Goal: Task Accomplishment & Management: Complete application form

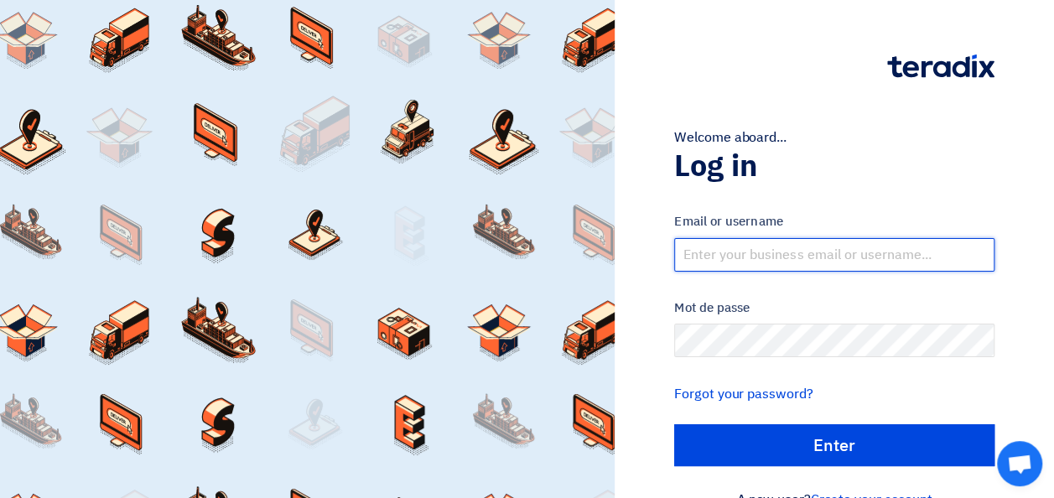
click at [435, 253] on input "text" at bounding box center [834, 255] width 320 height 34
type input "e"
type input "[EMAIL_ADDRESS][DOMAIN_NAME]"
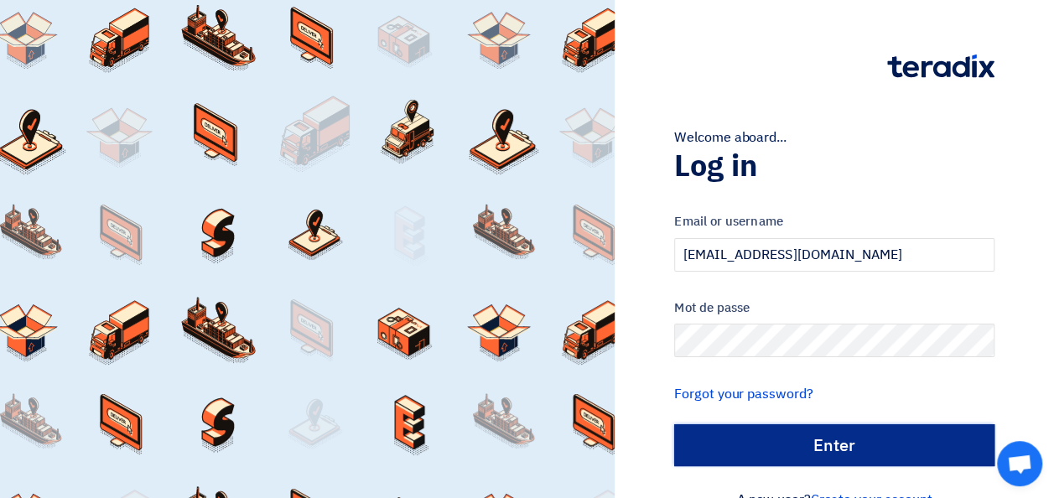
click at [435, 448] on input "الدخول" at bounding box center [834, 445] width 320 height 42
type input "Sign in"
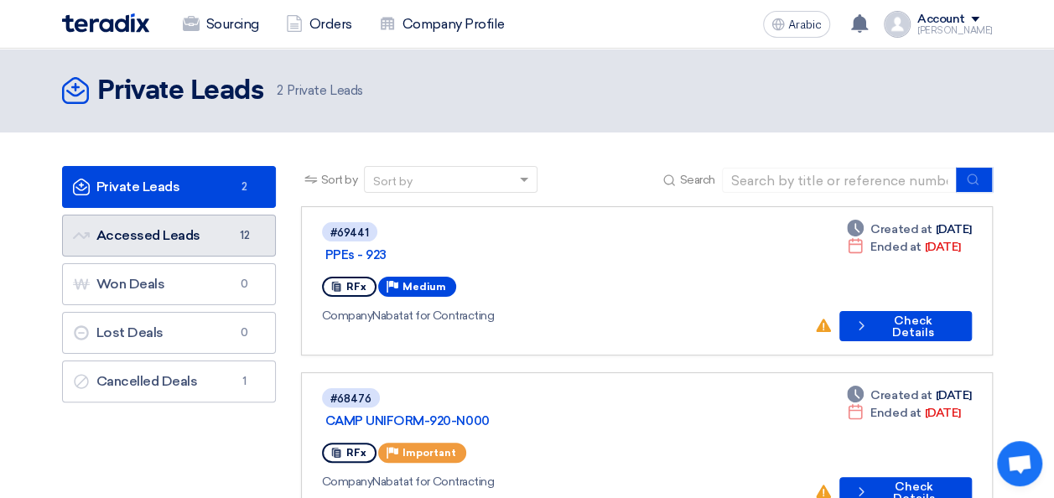
click at [153, 236] on font "Accessed Leads Accessed Leads" at bounding box center [136, 235] width 127 height 16
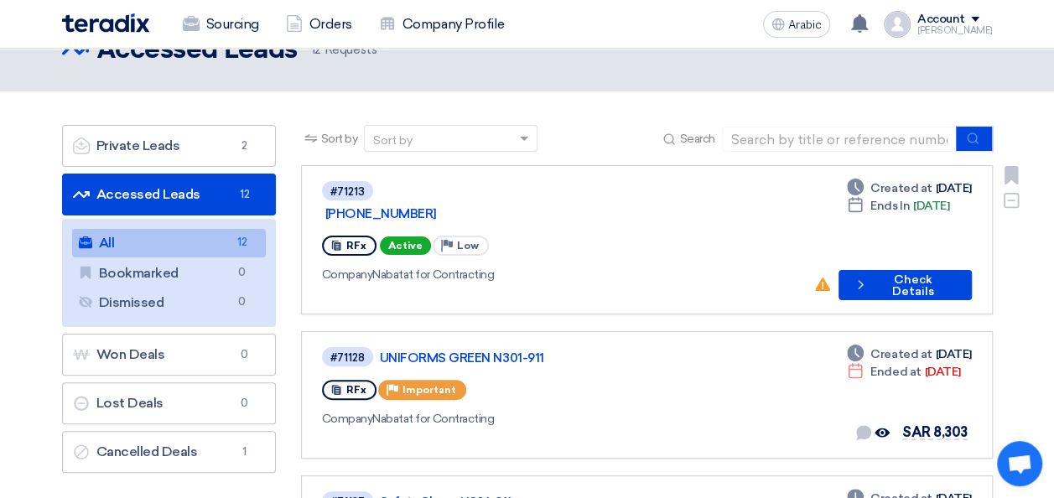
scroll to position [47, 0]
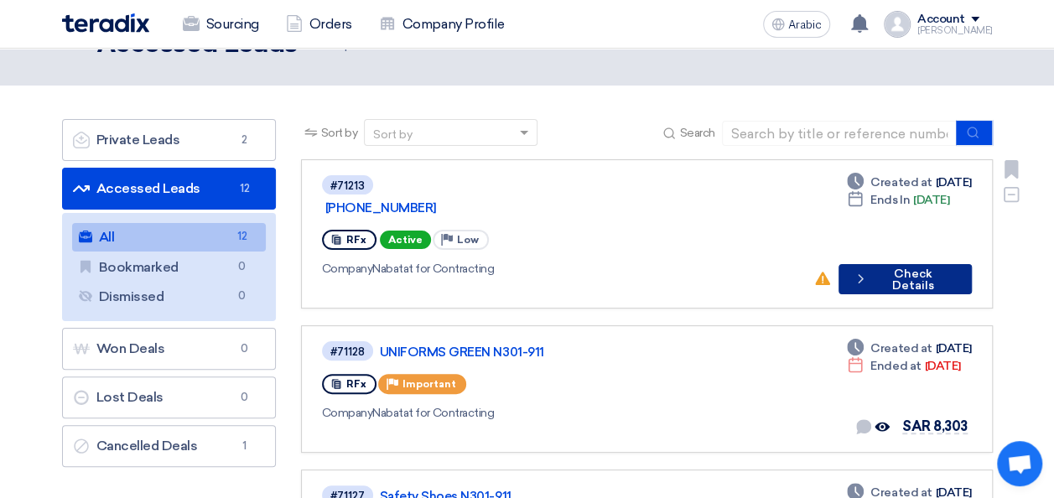
click at [435, 268] on font "Check Details" at bounding box center [912, 279] width 82 height 23
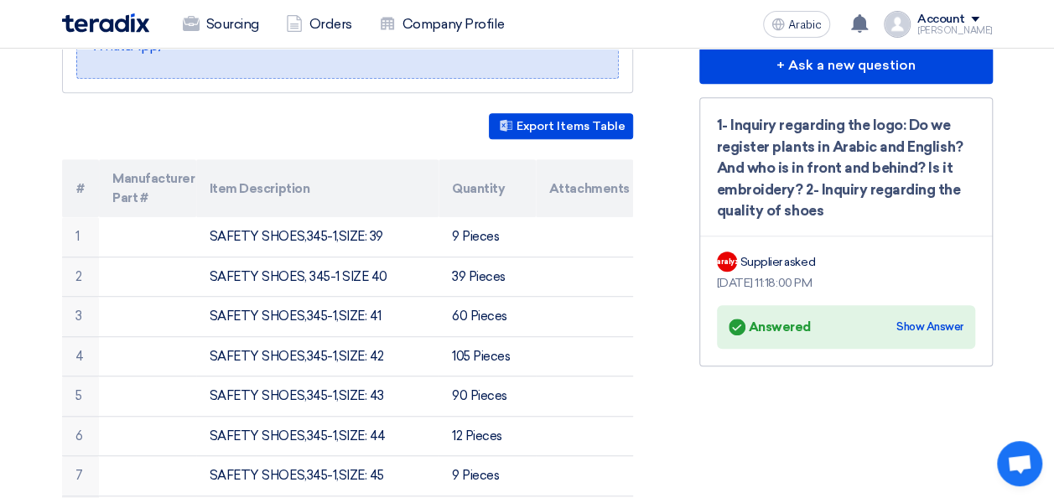
scroll to position [424, 0]
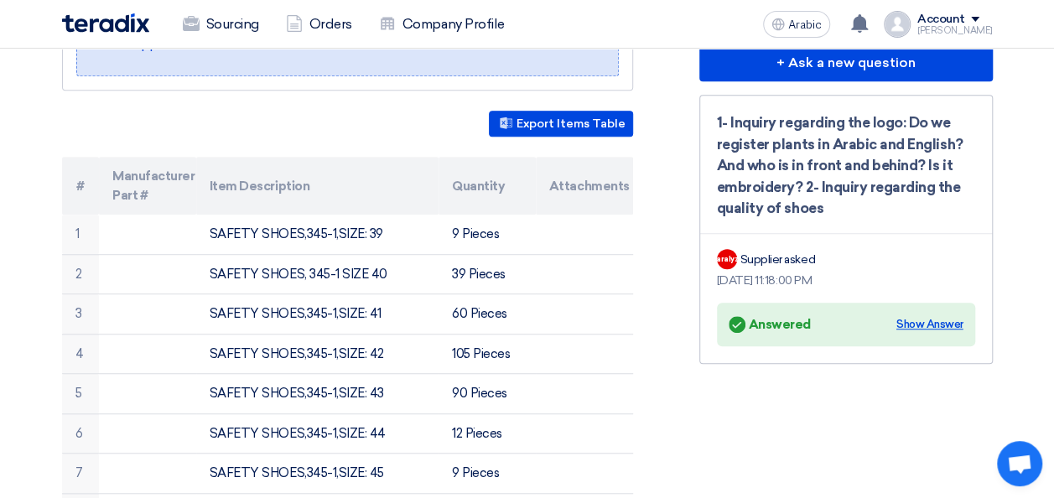
click at [435, 324] on div "Show Answer" at bounding box center [929, 324] width 67 height 17
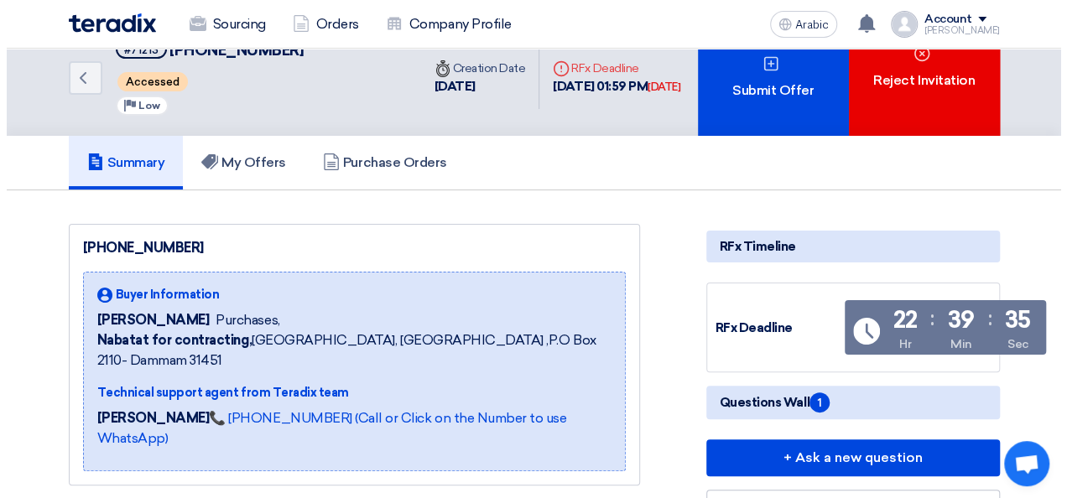
scroll to position [0, 0]
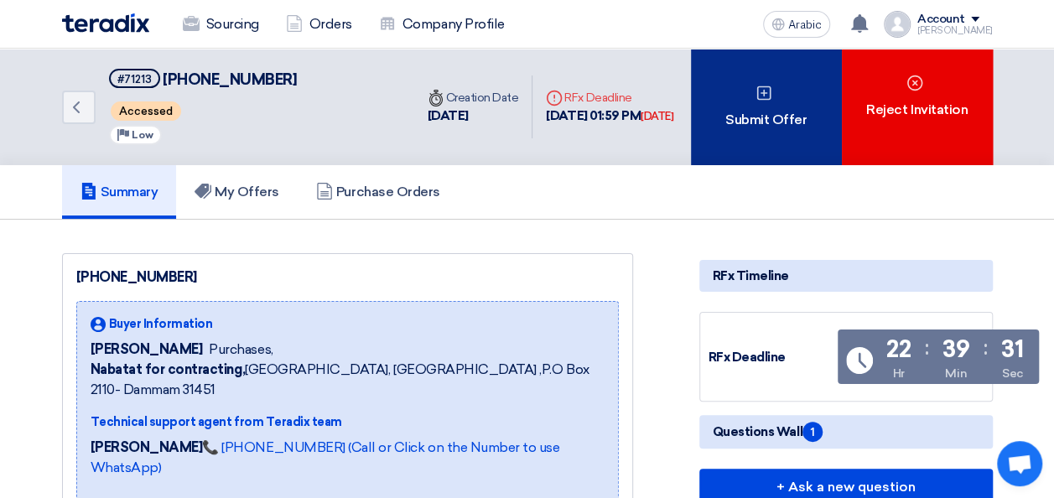
click at [435, 116] on font "Submit Offer" at bounding box center [765, 120] width 81 height 20
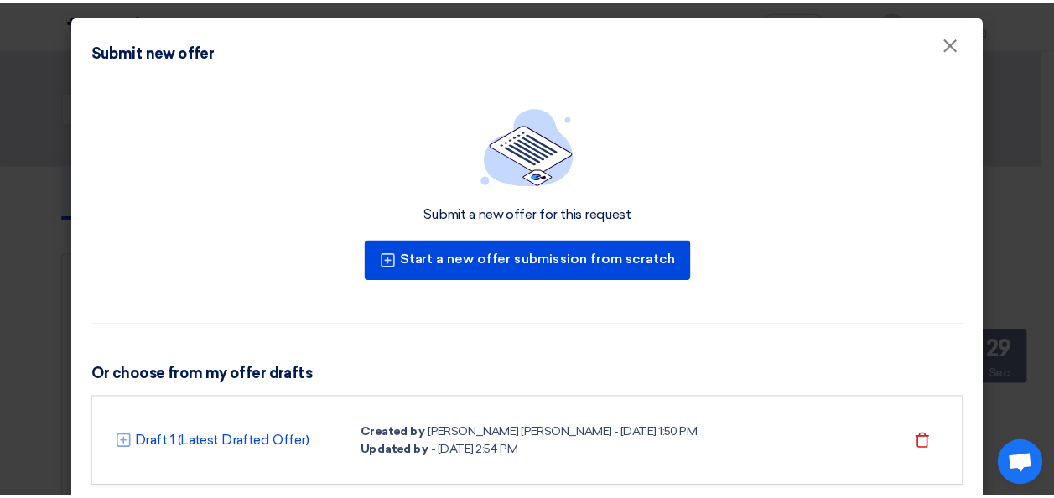
scroll to position [46, 0]
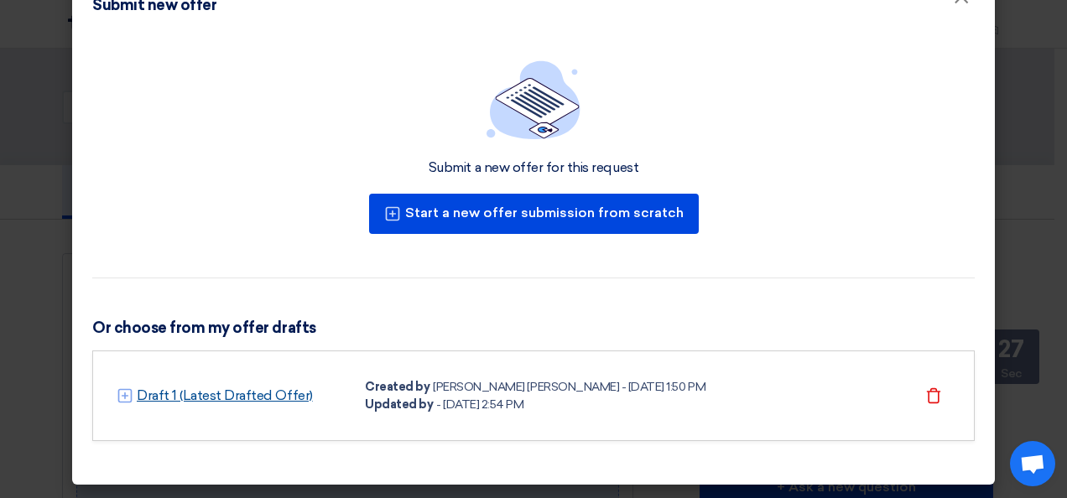
click at [260, 398] on link "Draft 1 (Latest Drafted Offer)" at bounding box center [225, 396] width 176 height 20
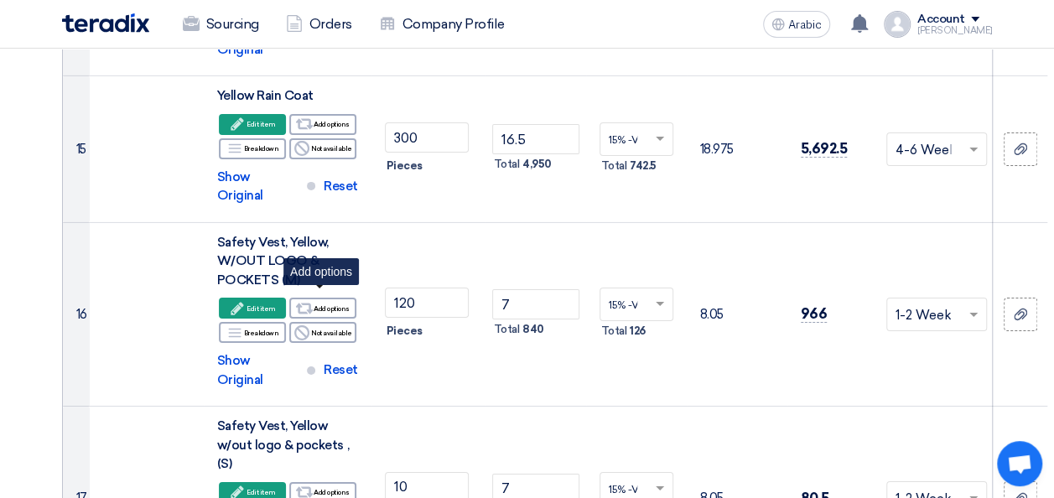
scroll to position [2700, 0]
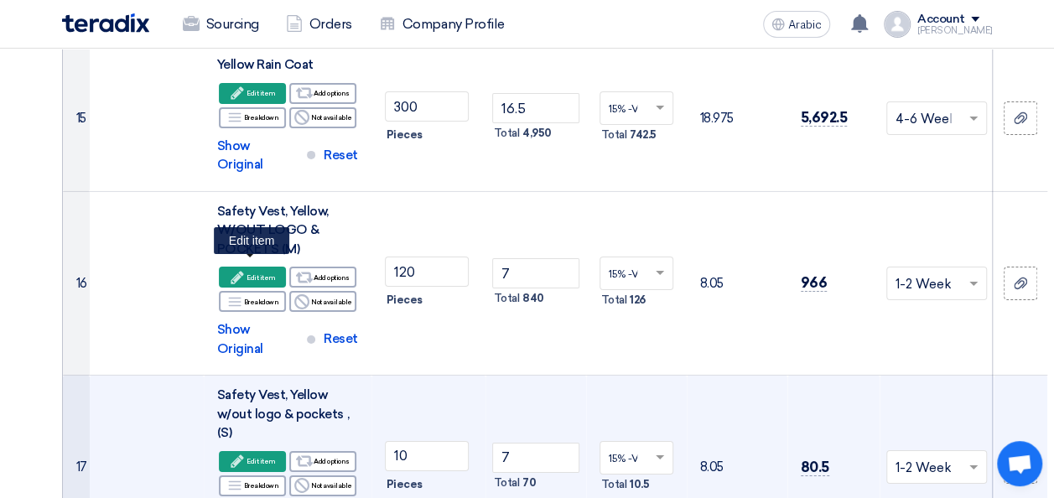
click at [245, 454] on icon "Edit" at bounding box center [237, 461] width 15 height 15
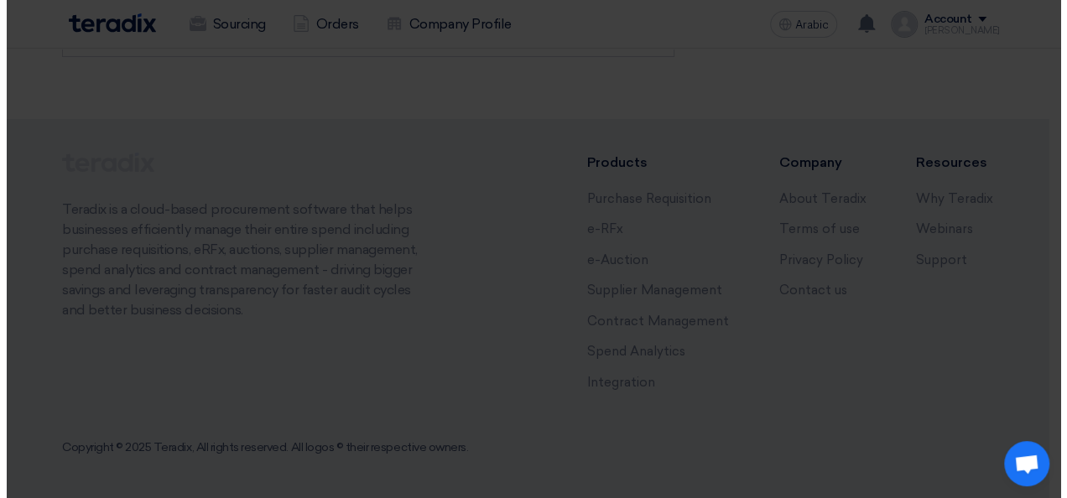
scroll to position [1206, 0]
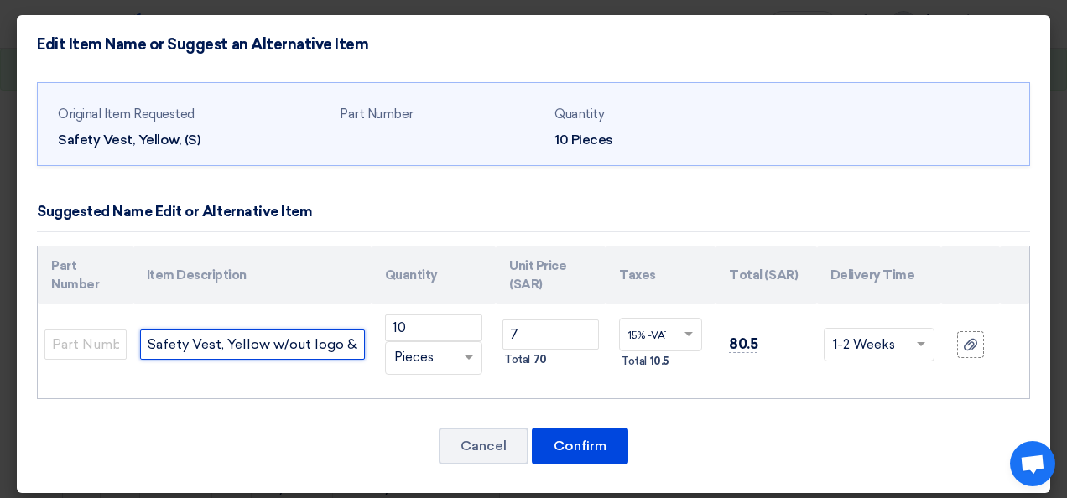
click at [317, 342] on input "Safety Vest, Yellow w/out logo & pockets , (S)" at bounding box center [252, 345] width 225 height 30
drag, startPoint x: 347, startPoint y: 348, endPoint x: 271, endPoint y: 352, distance: 76.4
click at [271, 352] on input "Safety Vest, Yellow w/out logo & pockets , (S)" at bounding box center [252, 345] width 225 height 30
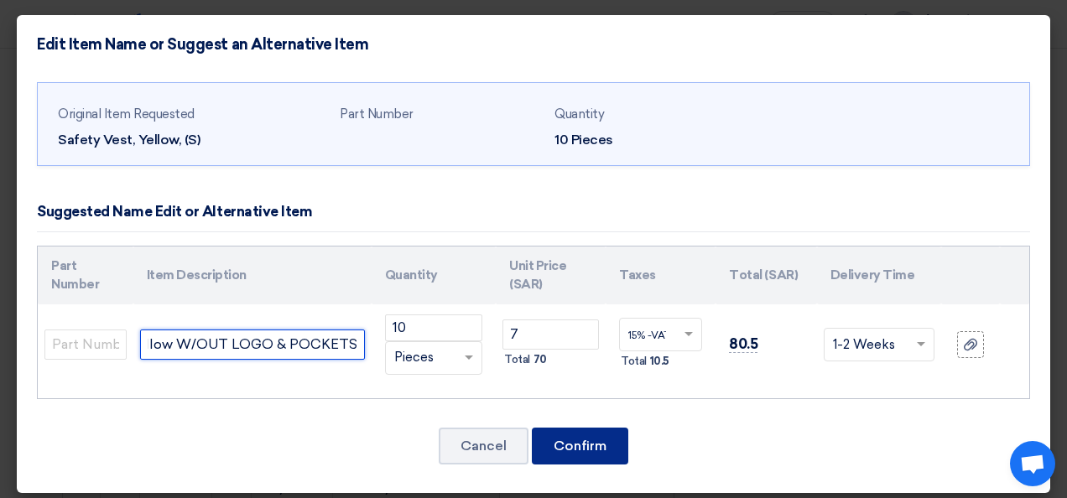
type input "Safety Vest, Yellow W/OUT LOGO & POCKETS , (S)"
click at [435, 437] on button "Confirm" at bounding box center [580, 446] width 96 height 37
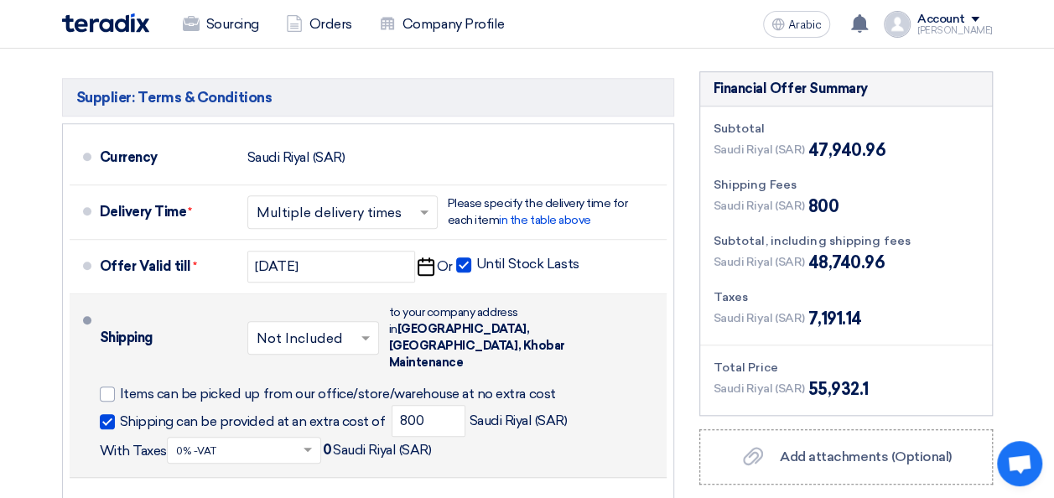
scroll to position [3832, 0]
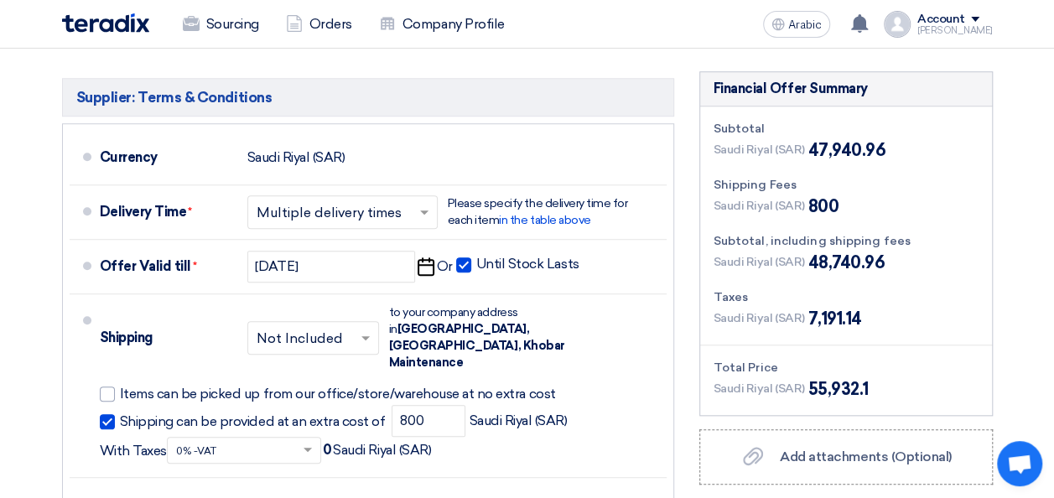
type input "Please confirm, which logo is needed amongst the 4."
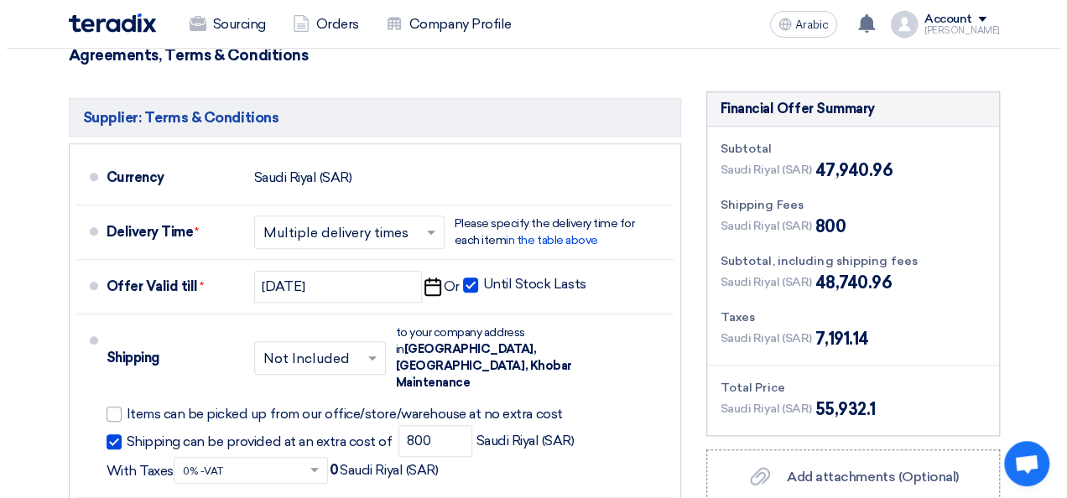
scroll to position [3854, 0]
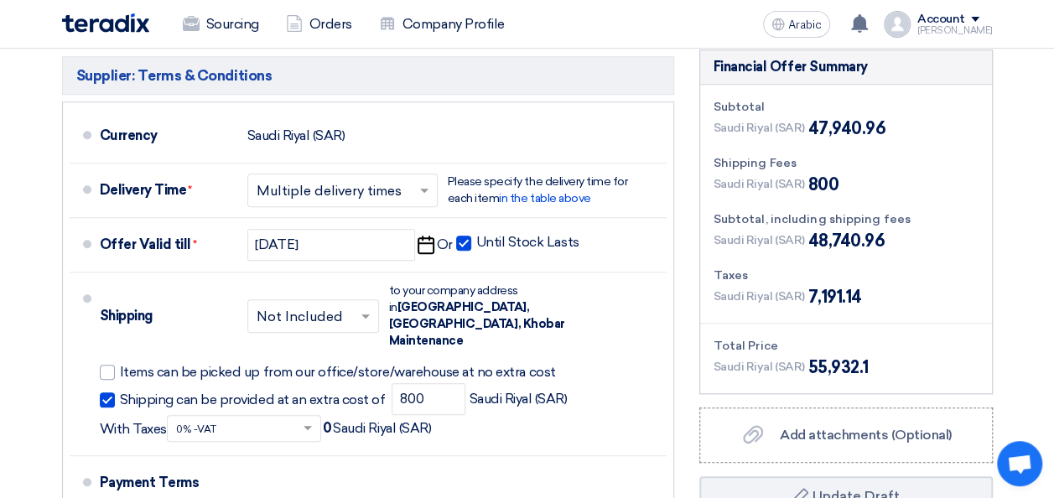
type input "Given delivery times starts after receiving advance & PO."
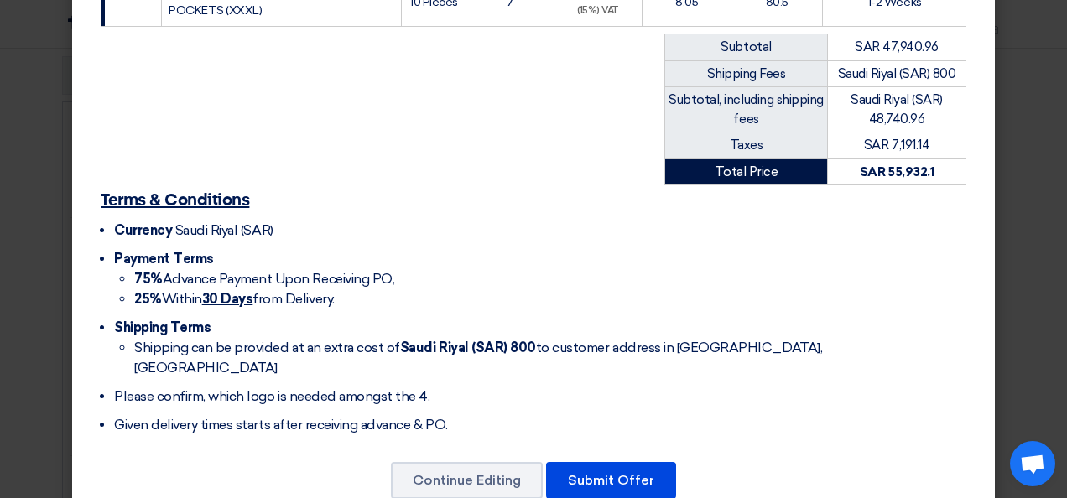
scroll to position [1446, 0]
click at [435, 462] on button "Submit Offer" at bounding box center [611, 480] width 130 height 37
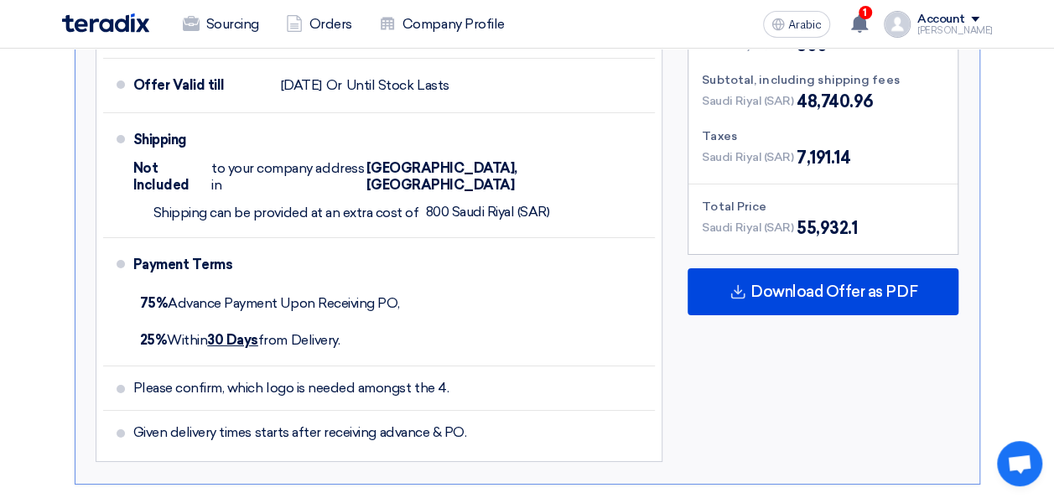
scroll to position [2881, 0]
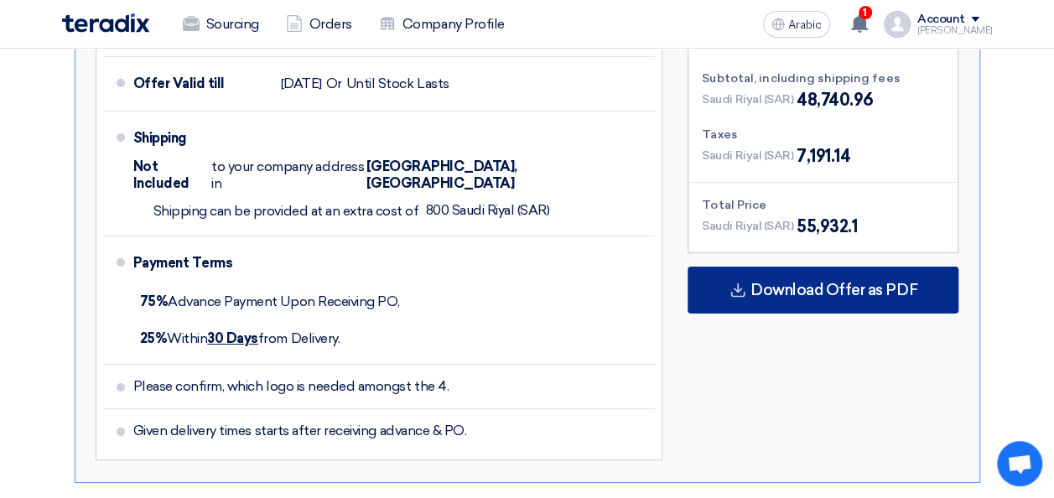
click at [435, 267] on div "Download Offer as PDF" at bounding box center [823, 290] width 271 height 47
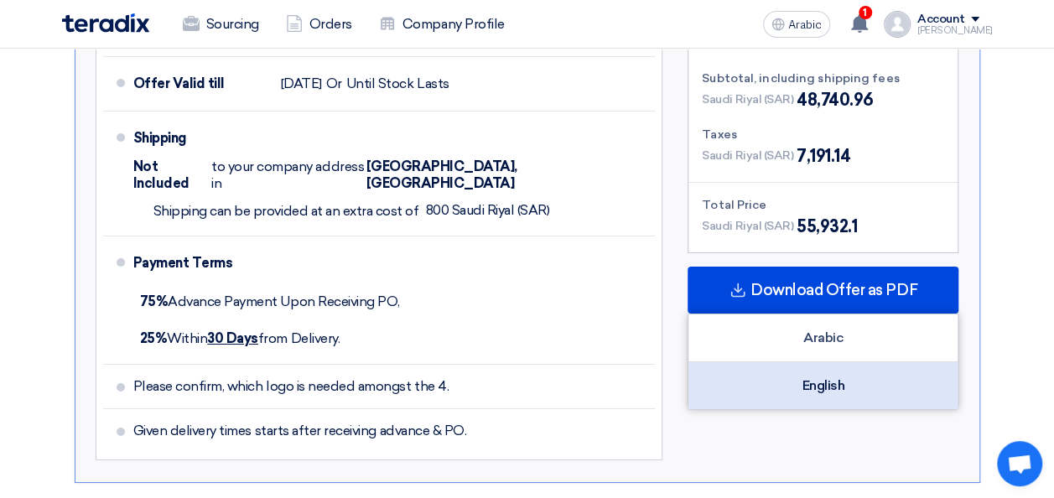
click at [435, 362] on div "English" at bounding box center [822, 385] width 269 height 47
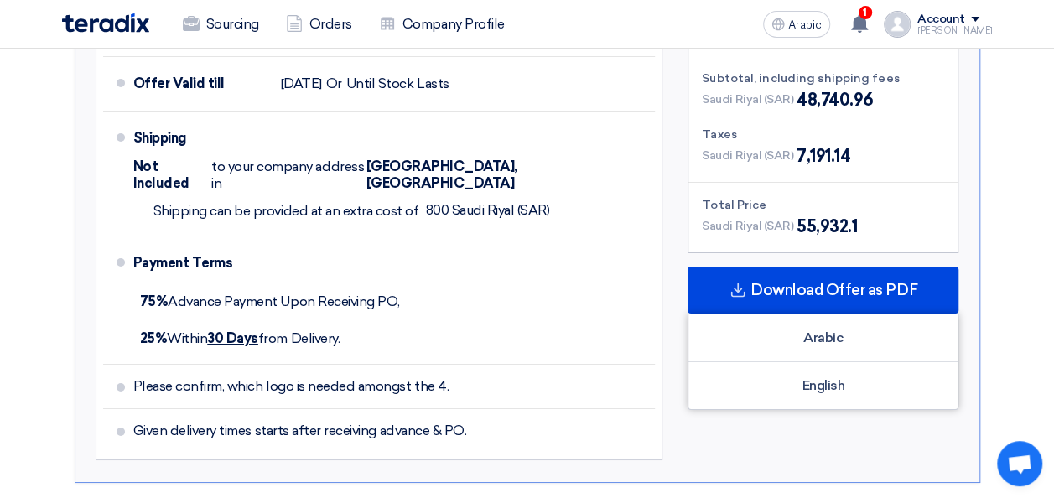
click at [435, 4] on div "Sourcing Orders Company Profile Arabic ع 1 Your offer for "[PHONE_NUMBER]" is n…" at bounding box center [527, 24] width 956 height 48
click at [435, 13] on span "1" at bounding box center [865, 12] width 13 height 13
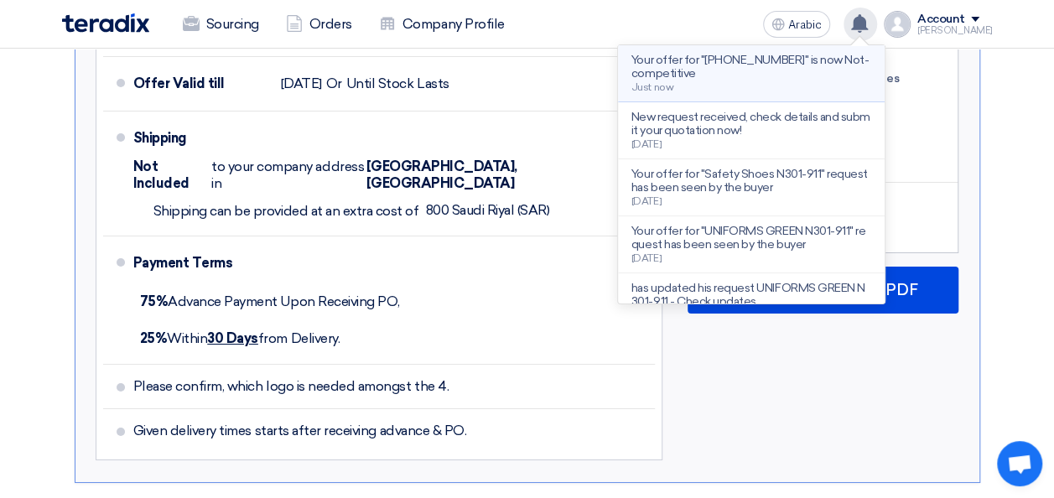
click at [435, 70] on p "Your offer for "[PHONE_NUMBER]" is now Not-competitive" at bounding box center [751, 67] width 240 height 27
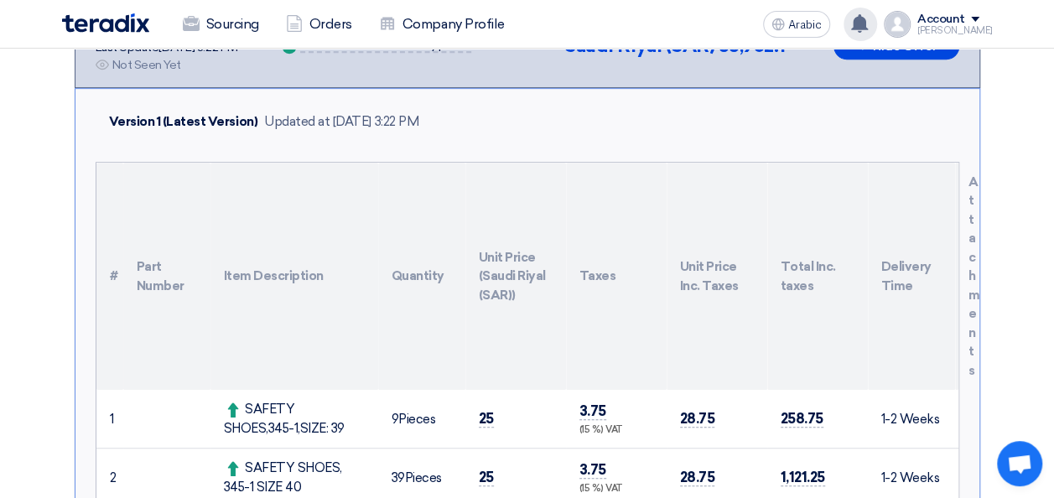
scroll to position [344, 0]
